Goal: Check status: Check status

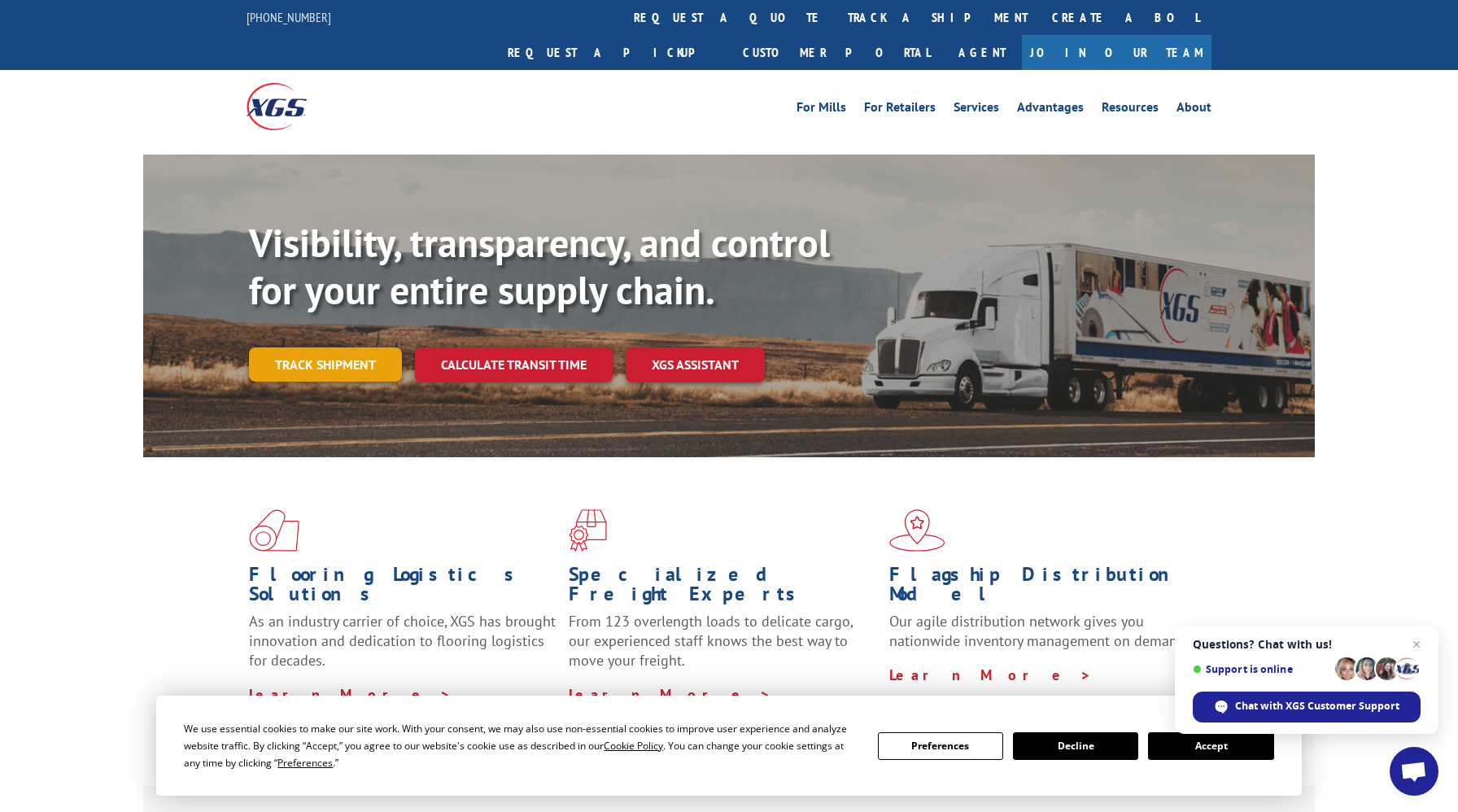
click at [331, 348] on link "Track shipment" at bounding box center [325, 365] width 153 height 35
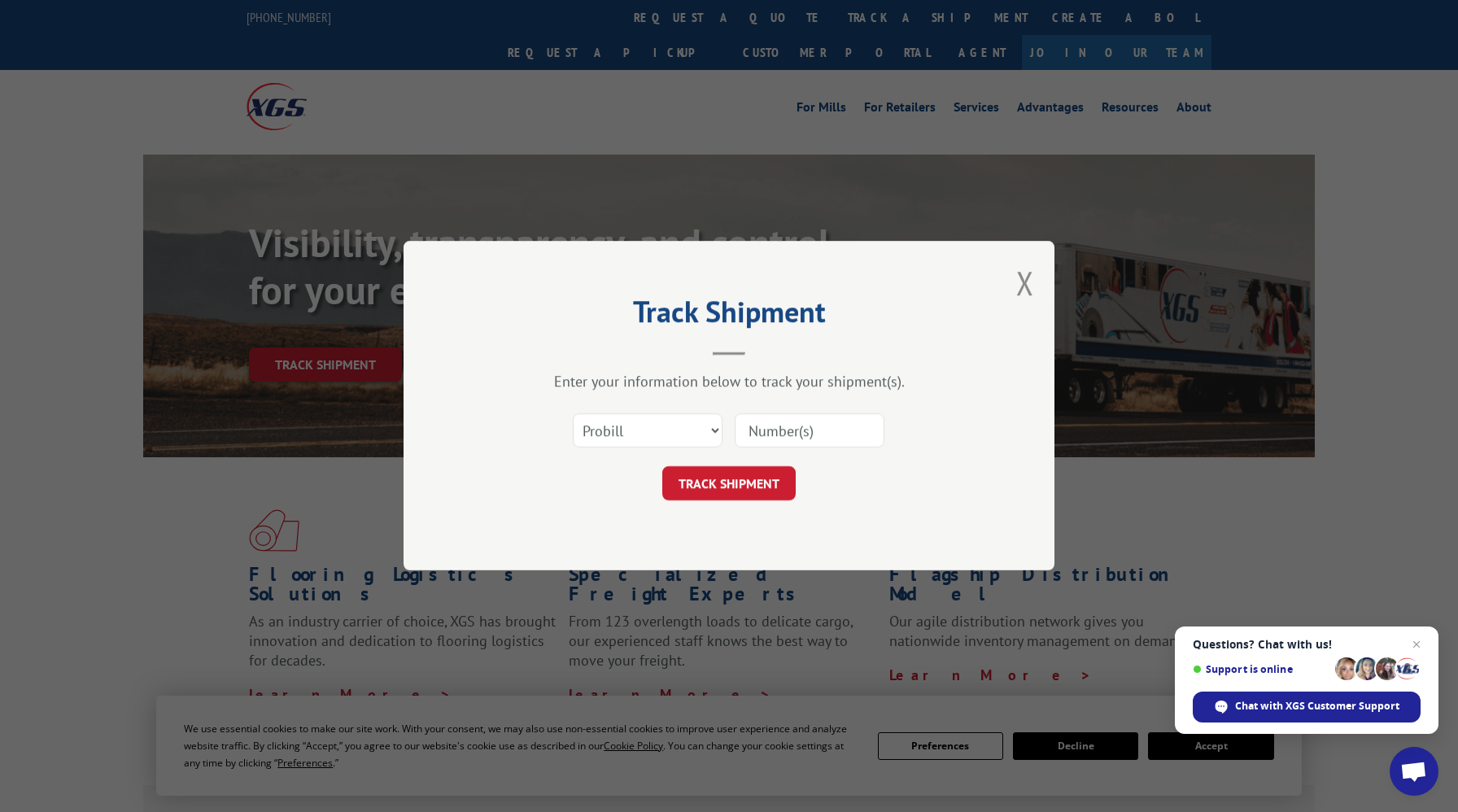
click at [727, 420] on div "Select category... Probill BOL PO" at bounding box center [729, 431] width 488 height 53
click at [685, 431] on select "Select category... Probill BOL PO" at bounding box center [648, 431] width 150 height 35
select select "bol"
click at [573, 414] on select "Select category... Probill BOL PO" at bounding box center [648, 431] width 150 height 35
click at [768, 437] on input at bounding box center [810, 431] width 150 height 35
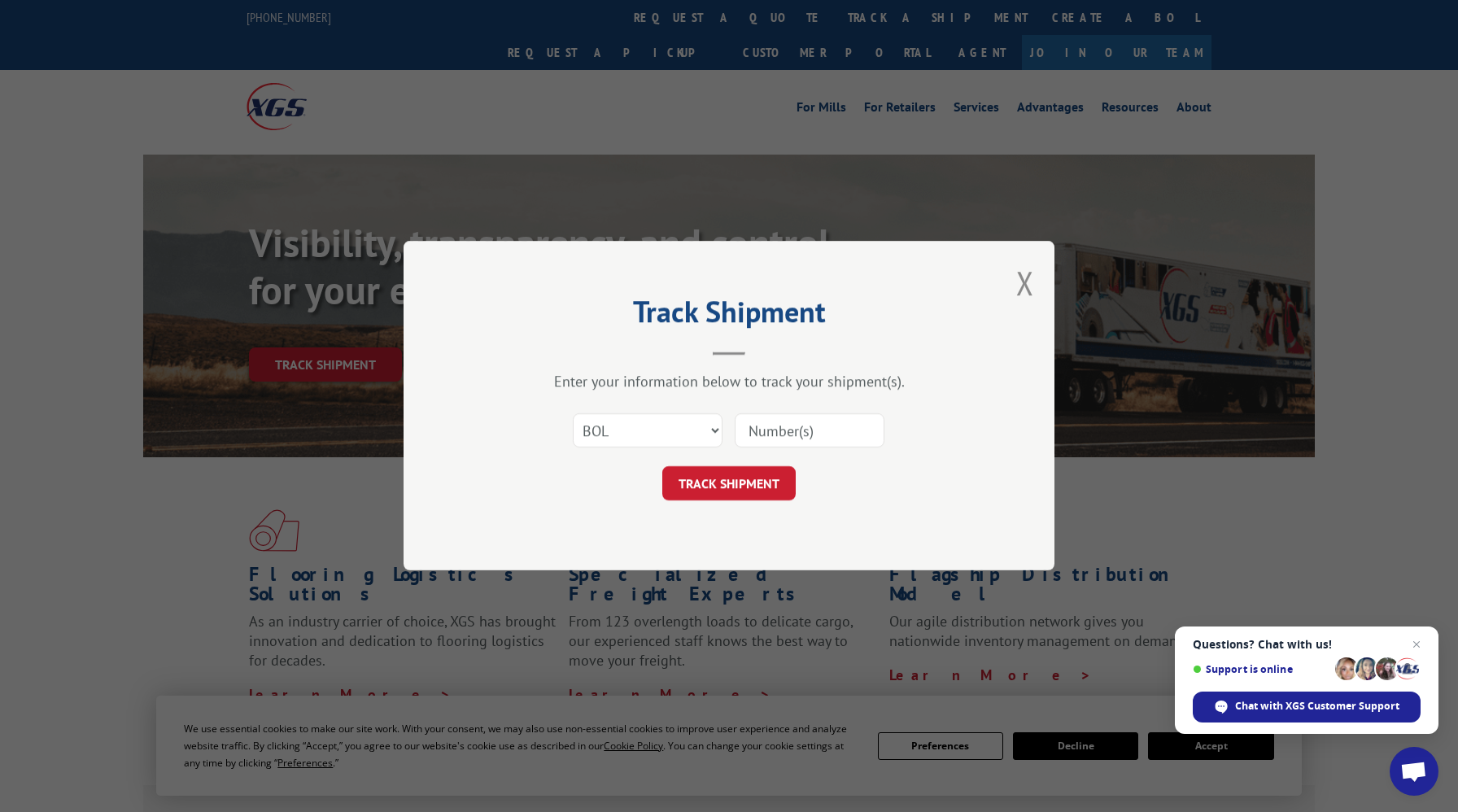
paste input "17603612"
click at [662, 467] on button "TRACK SHIPMENT" at bounding box center [729, 484] width 133 height 35
click at [787, 428] on input "17603612" at bounding box center [810, 431] width 150 height 35
type input "17603612"
click at [755, 489] on button "TRACK SHIPMENT" at bounding box center [729, 484] width 133 height 35
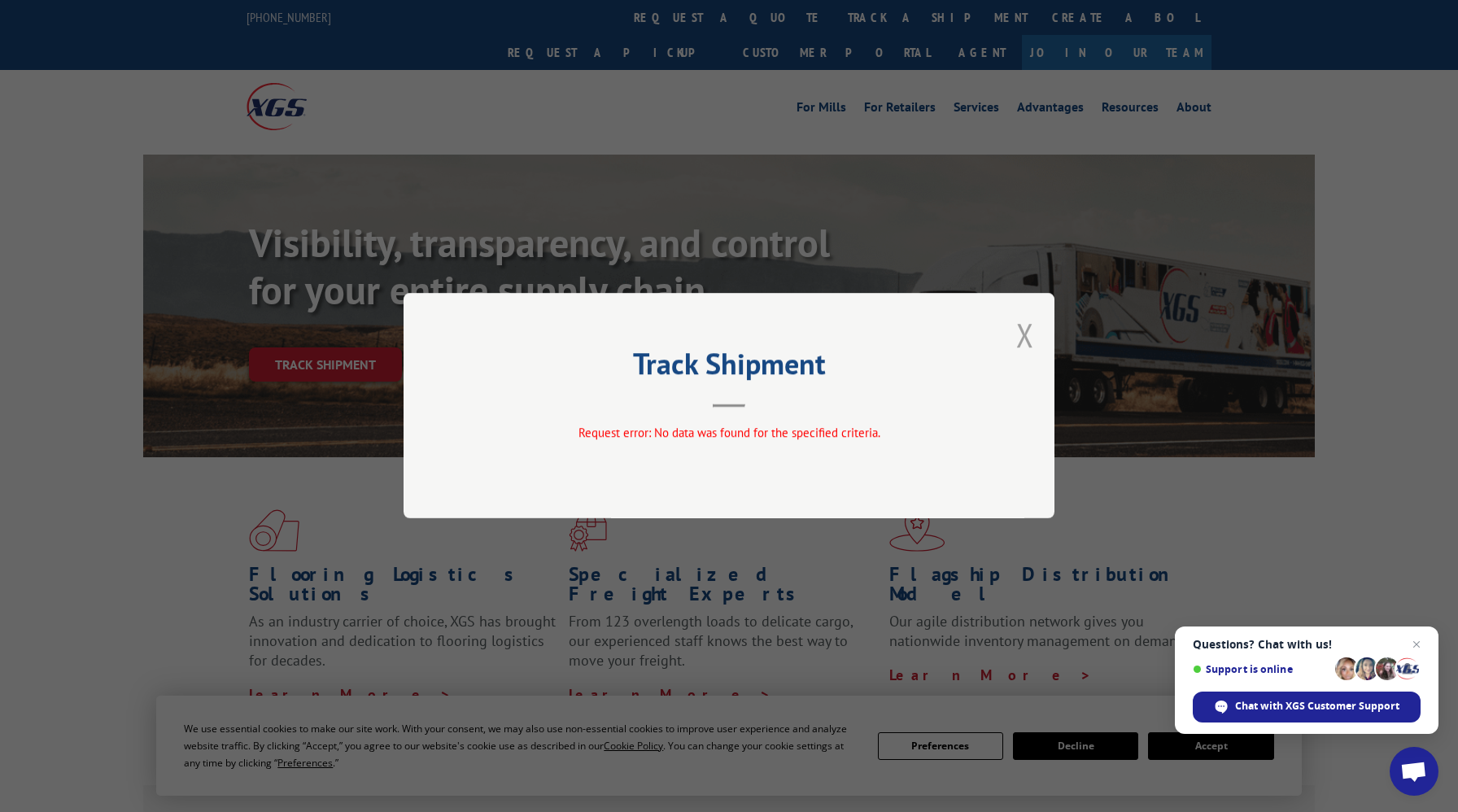
click at [1033, 339] on button "Close modal" at bounding box center [1026, 334] width 18 height 43
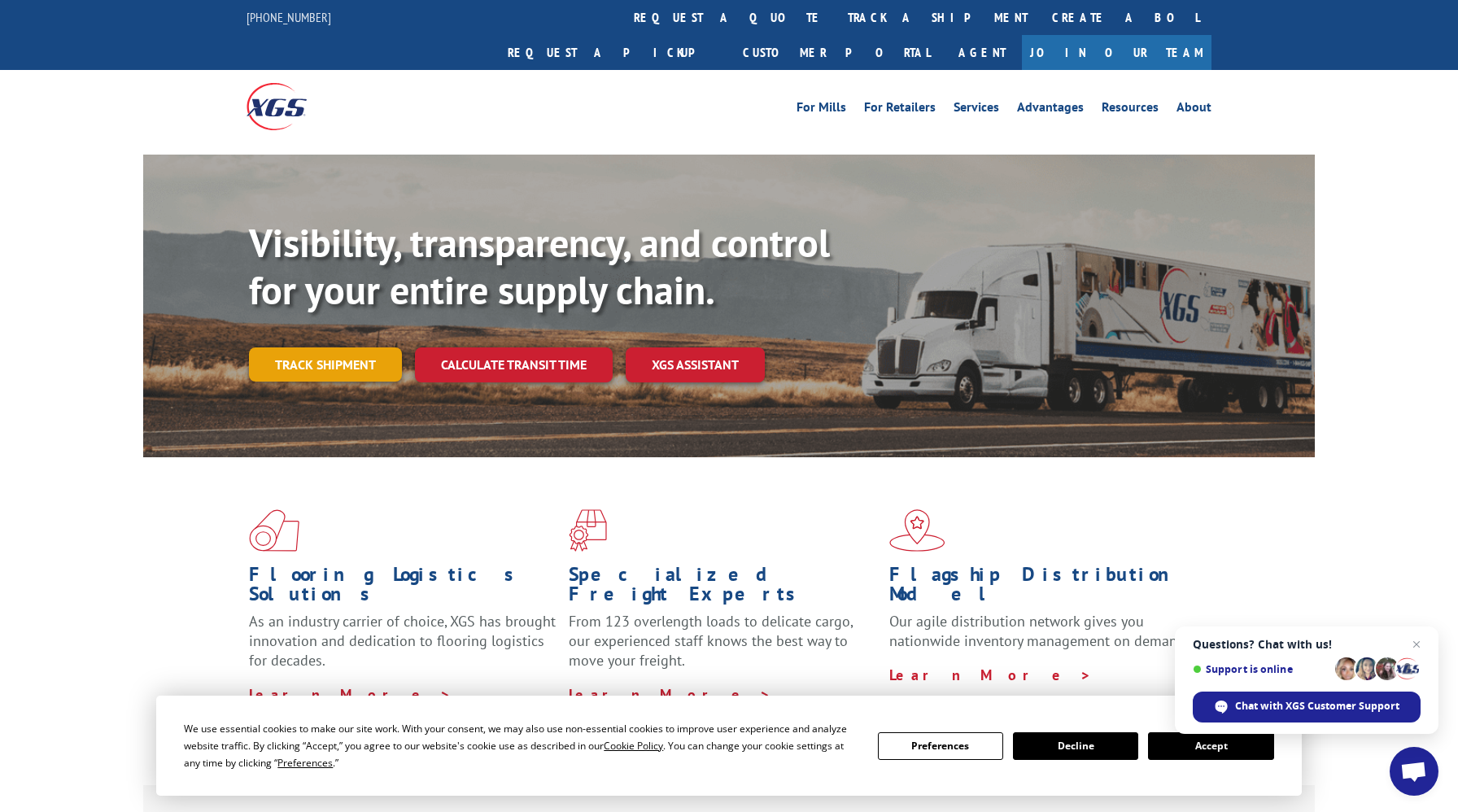
click at [327, 348] on link "Track shipment" at bounding box center [325, 365] width 153 height 35
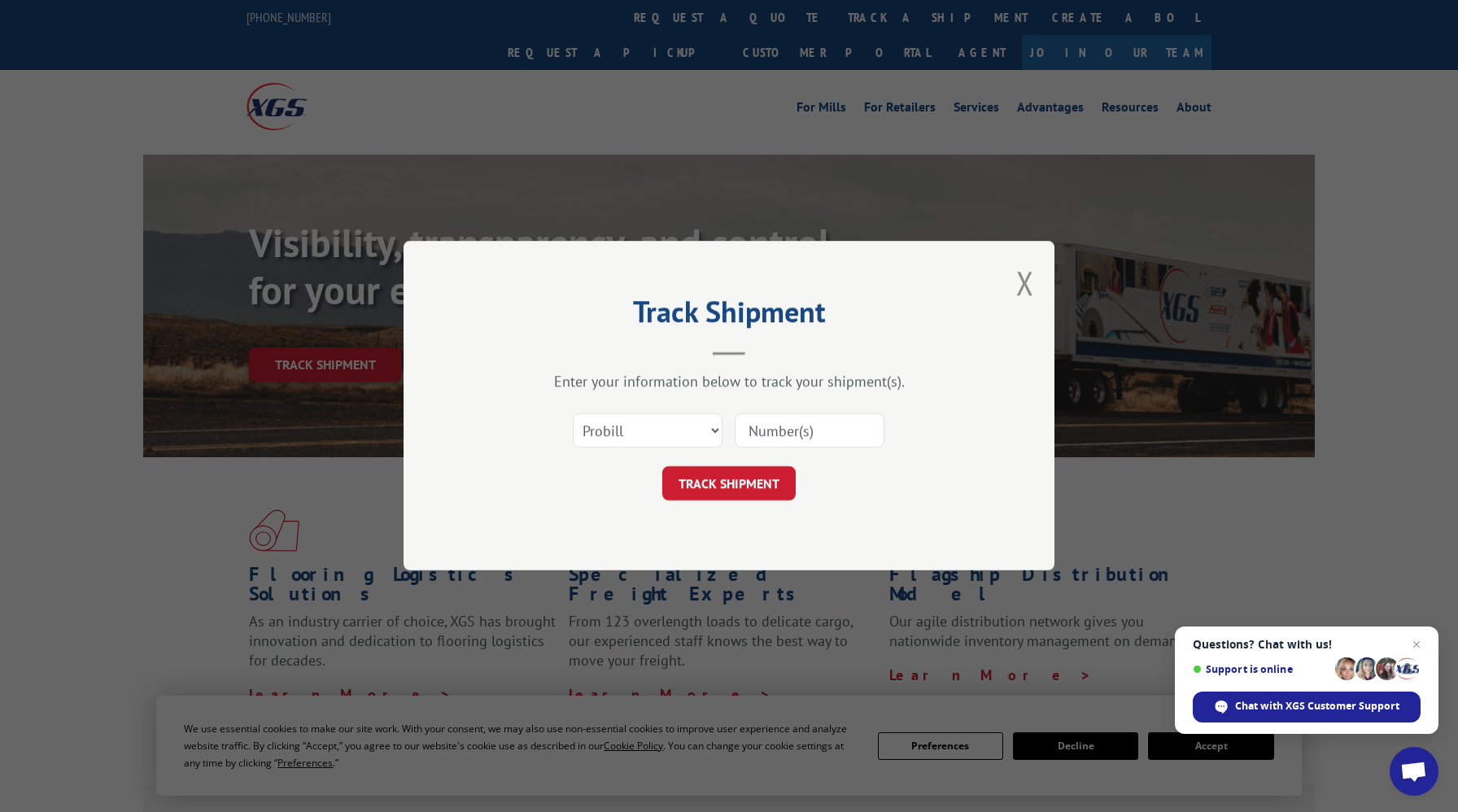
click at [755, 432] on input at bounding box center [810, 431] width 150 height 35
paste input "17603612"
click at [787, 431] on input "17603612" at bounding box center [810, 431] width 150 height 35
type input "17603612"
click at [743, 487] on button "TRACK SHIPMENT" at bounding box center [729, 484] width 133 height 35
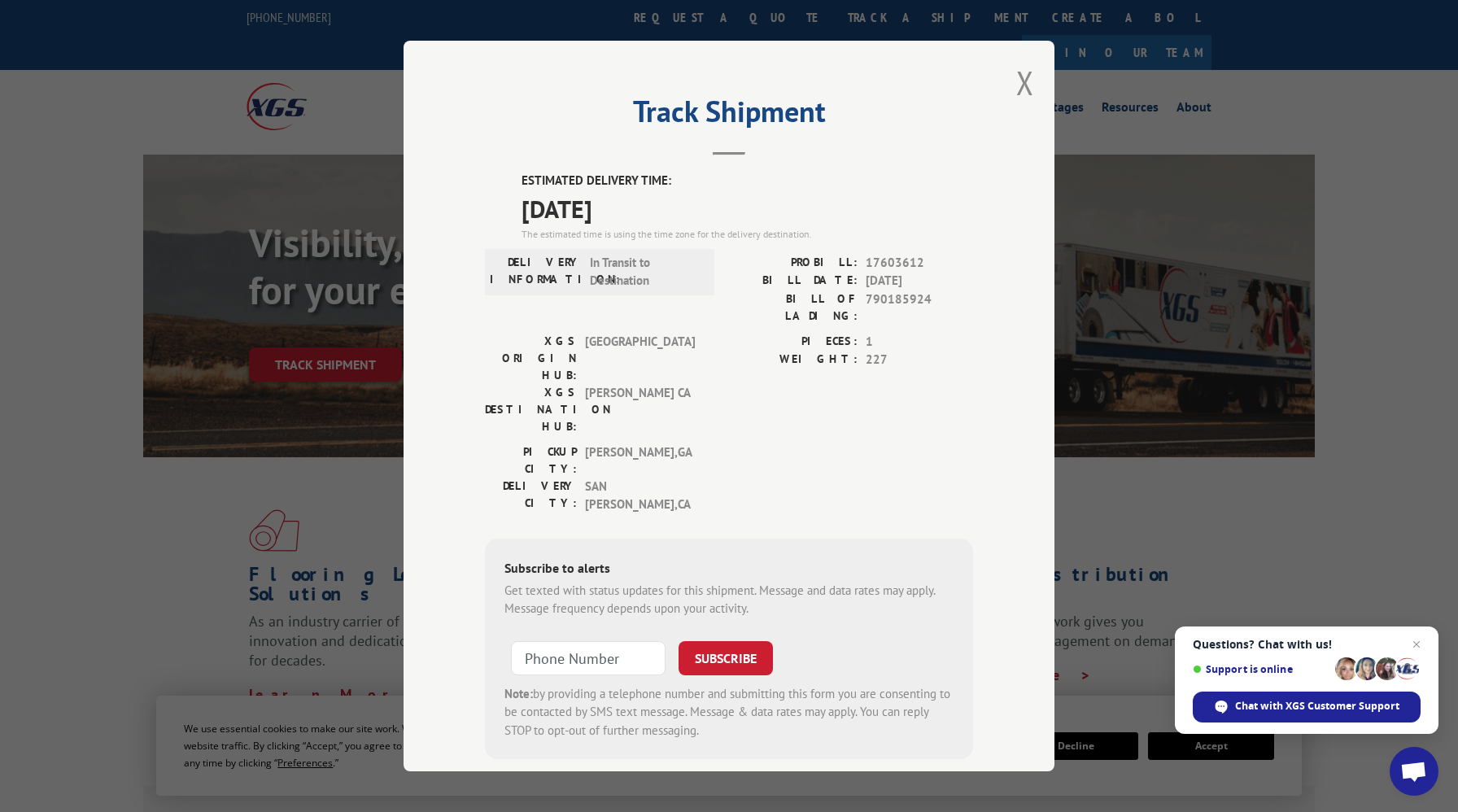
click at [1035, 85] on div "Track Shipment ESTIMATED DELIVERY TIME: 09/15/2025 The estimated time is using …" at bounding box center [729, 406] width 651 height 731
click at [1029, 84] on button "Close modal" at bounding box center [1026, 82] width 18 height 43
